Goal: Task Accomplishment & Management: Use online tool/utility

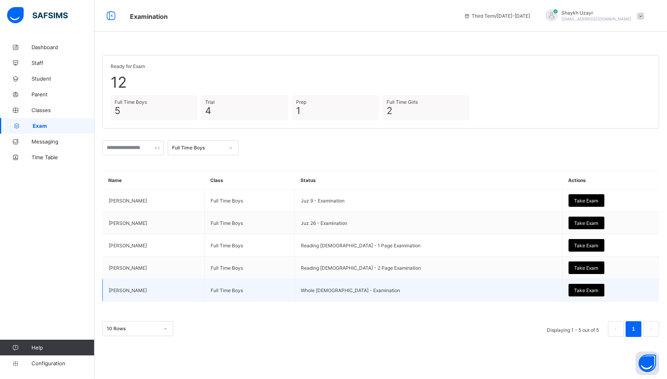
click at [568, 294] on div "Take Exam" at bounding box center [586, 290] width 36 height 13
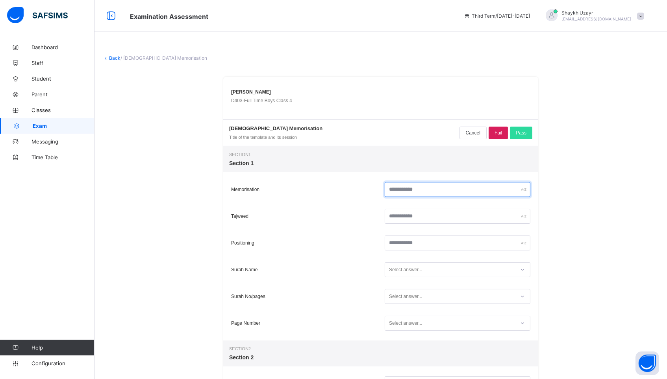
click at [424, 192] on input "text" at bounding box center [457, 189] width 146 height 15
type input "*"
type input "**"
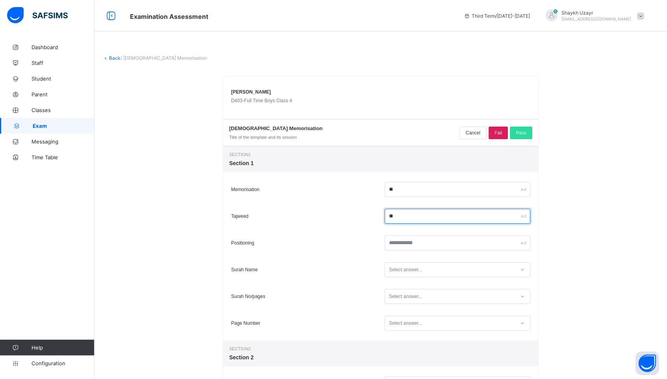
type input "**"
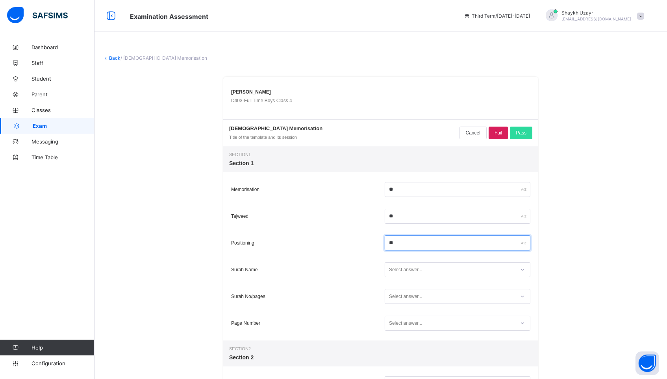
click at [389, 243] on input "**" at bounding box center [457, 243] width 146 height 15
type input "**"
click at [400, 270] on div "Select answer..." at bounding box center [405, 269] width 33 height 15
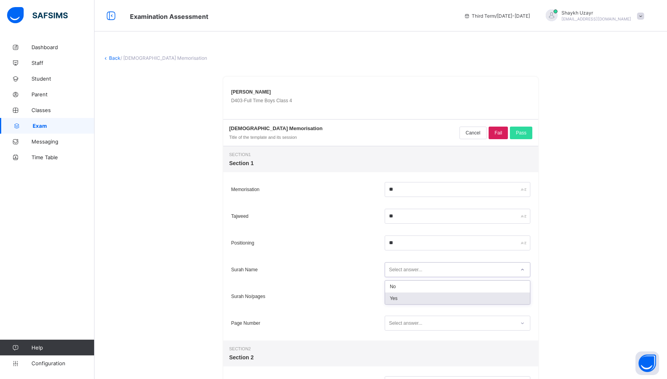
click at [395, 302] on div "Yes" at bounding box center [457, 299] width 145 height 12
click at [397, 301] on div "Select answer..." at bounding box center [405, 296] width 33 height 15
click at [398, 309] on div "No" at bounding box center [457, 314] width 145 height 12
click at [402, 318] on div "Select answer..." at bounding box center [405, 323] width 33 height 15
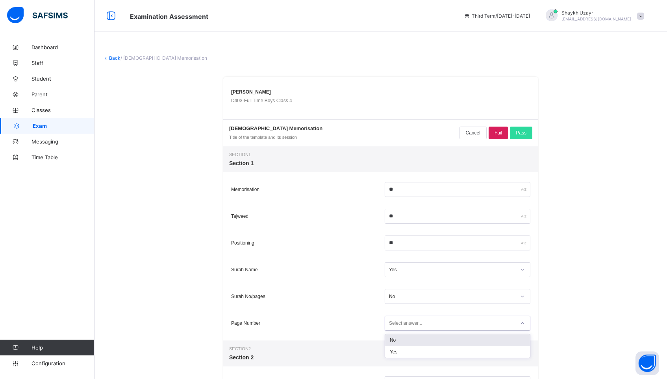
click at [394, 340] on div "No" at bounding box center [457, 341] width 145 height 12
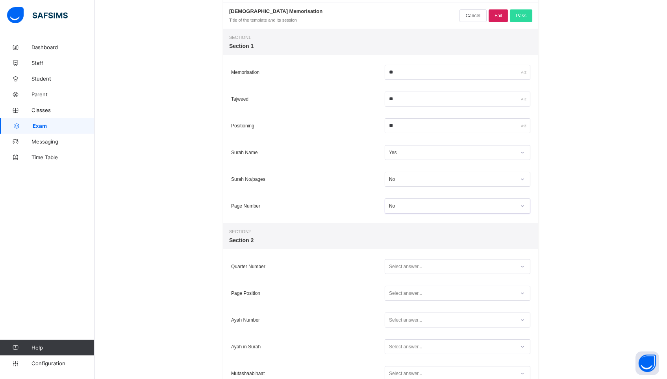
scroll to position [124, 0]
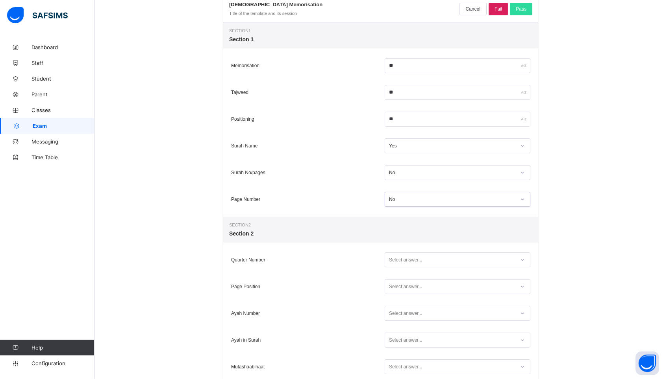
click at [402, 265] on div "Select answer..." at bounding box center [405, 260] width 33 height 15
click at [397, 287] on div "Yes" at bounding box center [457, 289] width 145 height 12
click at [397, 287] on div "Select answer..." at bounding box center [405, 286] width 33 height 15
click at [395, 312] on div "Yes" at bounding box center [457, 316] width 145 height 12
click at [395, 312] on div "Select answer..." at bounding box center [405, 313] width 33 height 15
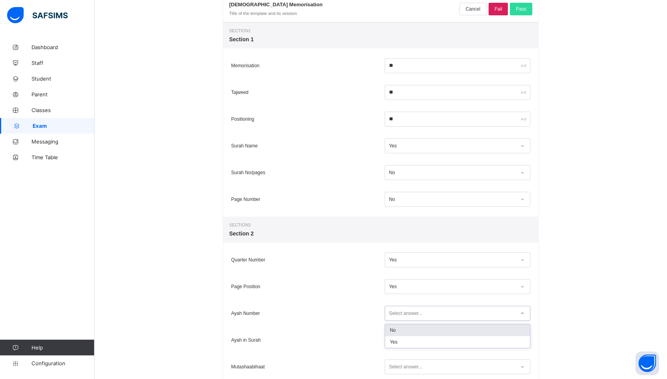
click at [395, 332] on div "No" at bounding box center [457, 331] width 145 height 12
click at [394, 346] on div "Select answer..." at bounding box center [457, 340] width 146 height 15
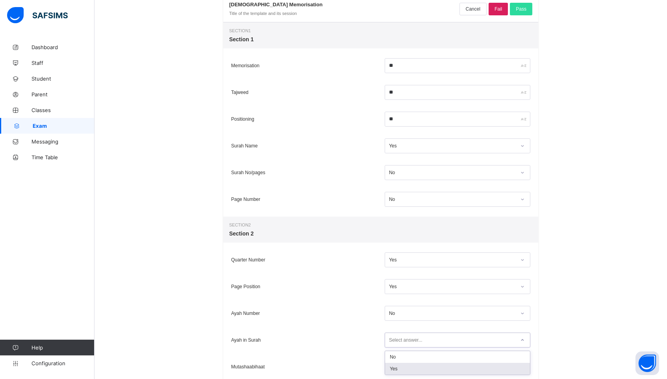
click at [394, 371] on div "Yes" at bounding box center [457, 369] width 145 height 12
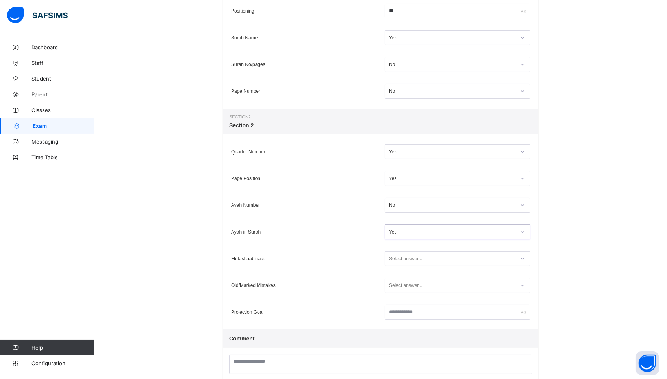
scroll to position [234, 0]
click at [397, 261] on div "Select answer..." at bounding box center [405, 257] width 33 height 15
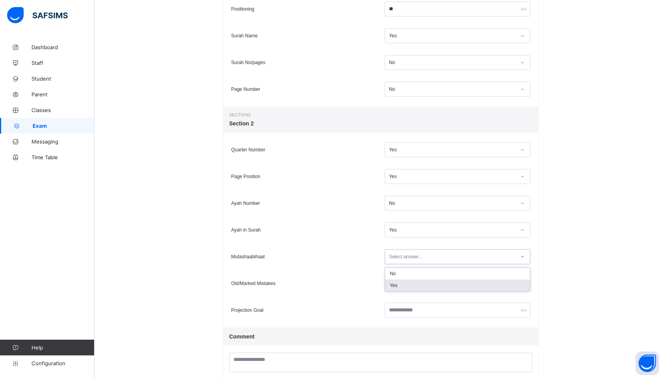
click at [398, 287] on div "Yes" at bounding box center [457, 286] width 145 height 12
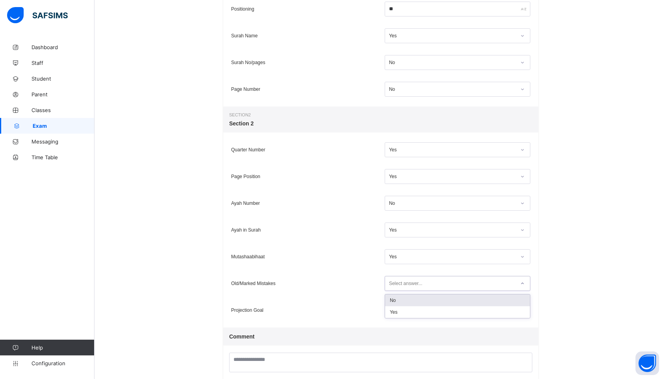
click at [396, 287] on div "Select answer..." at bounding box center [405, 283] width 33 height 15
click at [395, 309] on div "Yes" at bounding box center [457, 313] width 145 height 12
click at [398, 312] on input "text" at bounding box center [457, 310] width 146 height 15
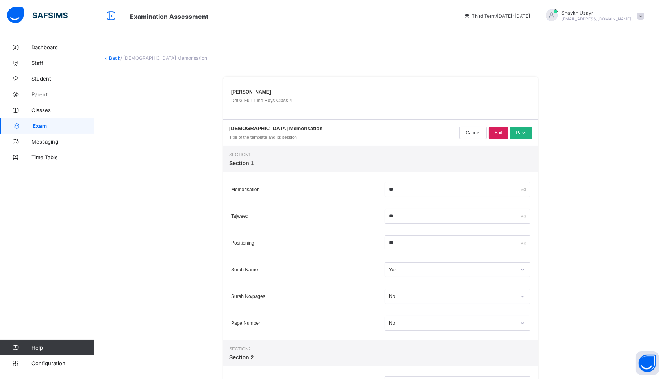
scroll to position [0, 0]
type input "********"
click at [519, 128] on div "Pass" at bounding box center [521, 133] width 22 height 13
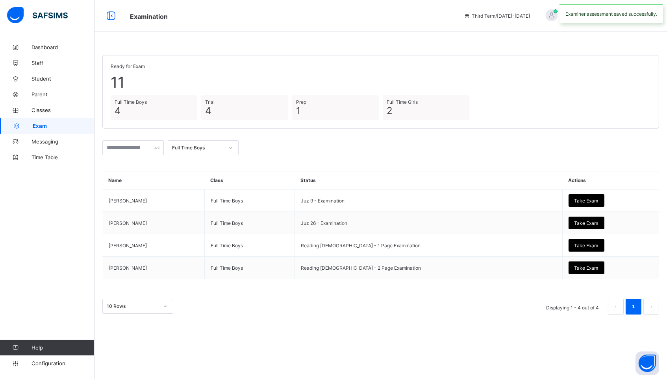
click at [203, 148] on div "Full Time Boys" at bounding box center [198, 148] width 52 height 6
click at [196, 177] on div "Full Time Girls" at bounding box center [203, 177] width 70 height 12
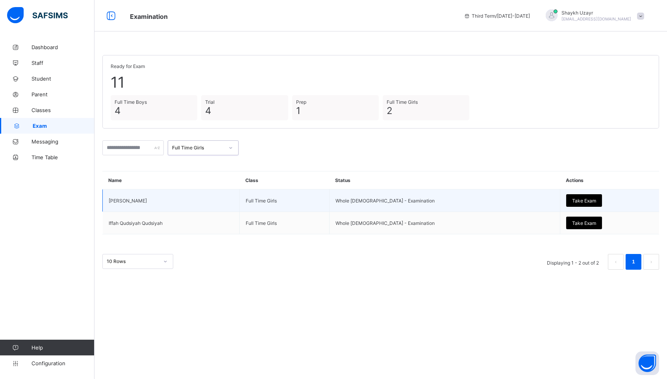
click at [572, 200] on span "Take Exam" at bounding box center [584, 201] width 24 height 6
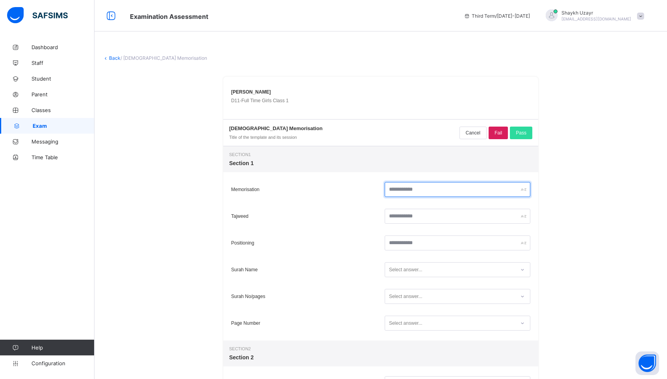
click at [406, 189] on input "text" at bounding box center [457, 189] width 146 height 15
type input "**"
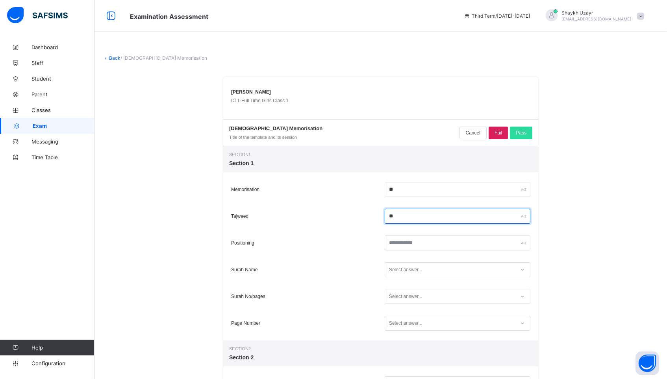
type input "**"
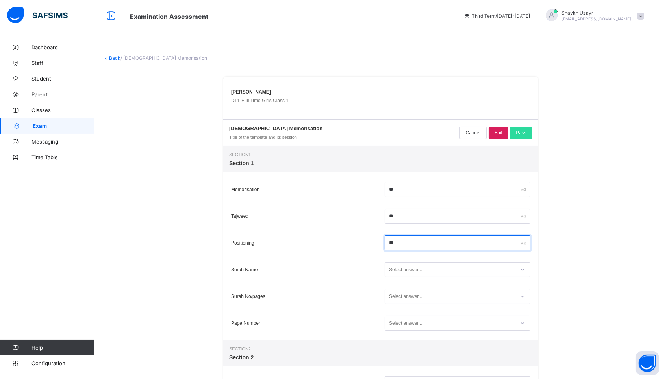
type input "**"
click at [432, 273] on div "Select answer..." at bounding box center [450, 270] width 130 height 11
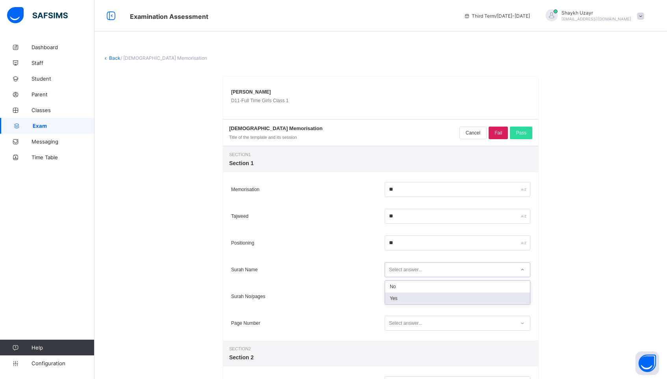
click at [419, 298] on div "Yes" at bounding box center [457, 299] width 145 height 12
click at [419, 298] on div "Select answer..." at bounding box center [405, 296] width 33 height 15
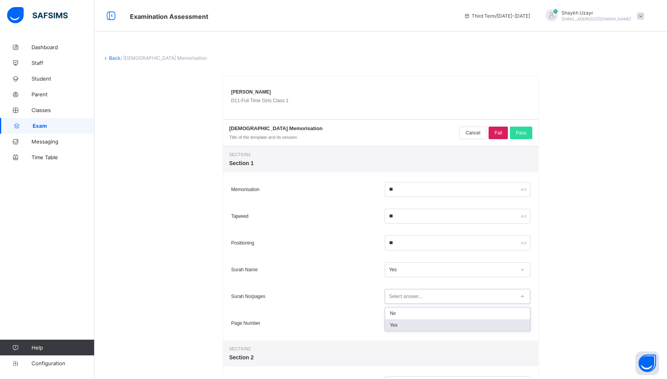
click at [410, 320] on div "Yes" at bounding box center [457, 326] width 145 height 12
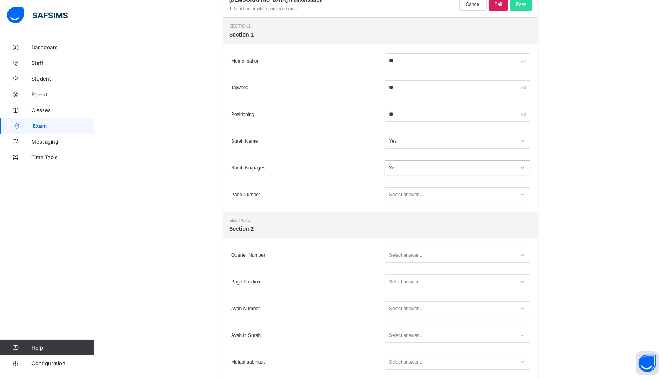
scroll to position [130, 0]
click at [398, 194] on div "Select answer..." at bounding box center [405, 193] width 33 height 15
click at [395, 225] on div "Yes" at bounding box center [457, 222] width 145 height 12
click at [394, 253] on div "Select answer..." at bounding box center [405, 254] width 33 height 15
click at [393, 282] on div "Yes" at bounding box center [457, 283] width 145 height 12
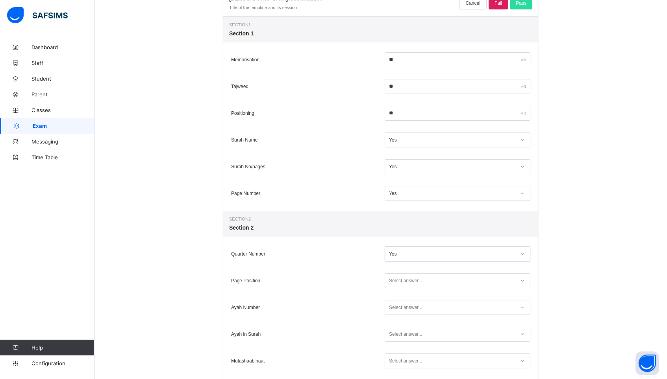
click at [393, 282] on div "Select answer..." at bounding box center [405, 281] width 33 height 15
click at [393, 311] on div "Yes" at bounding box center [457, 310] width 145 height 12
click at [398, 311] on div "Select answer..." at bounding box center [405, 307] width 33 height 15
click at [399, 326] on div "No" at bounding box center [457, 325] width 145 height 12
click at [398, 331] on div "Select answer..." at bounding box center [405, 334] width 33 height 15
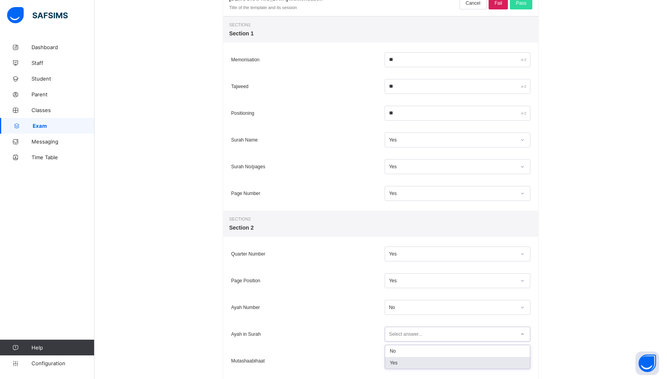
click at [398, 358] on div "Yes" at bounding box center [457, 363] width 145 height 12
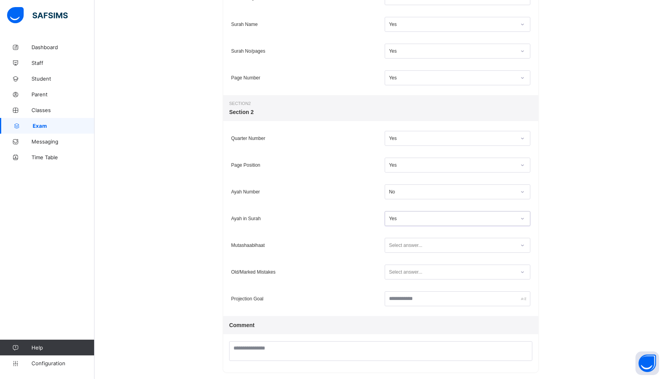
scroll to position [247, 0]
click at [403, 244] on div "Select answer..." at bounding box center [405, 244] width 33 height 15
click at [398, 269] on div "Yes" at bounding box center [457, 273] width 145 height 12
click at [398, 269] on div "Select answer..." at bounding box center [405, 271] width 33 height 15
click at [395, 301] on div "Yes" at bounding box center [457, 300] width 145 height 12
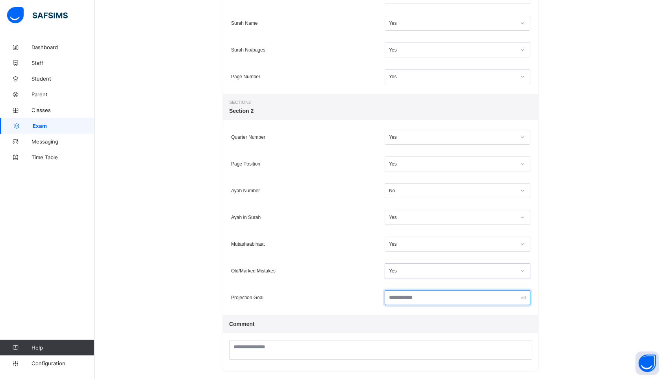
click at [397, 299] on input "text" at bounding box center [457, 297] width 146 height 15
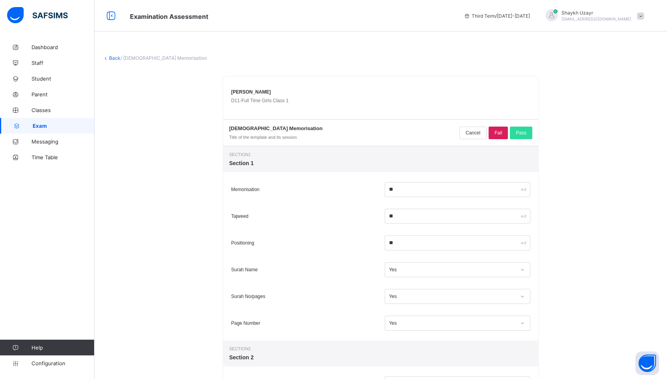
scroll to position [0, 0]
type input "********"
click at [520, 131] on span "Pass" at bounding box center [521, 133] width 11 height 6
